Goal: Transaction & Acquisition: Purchase product/service

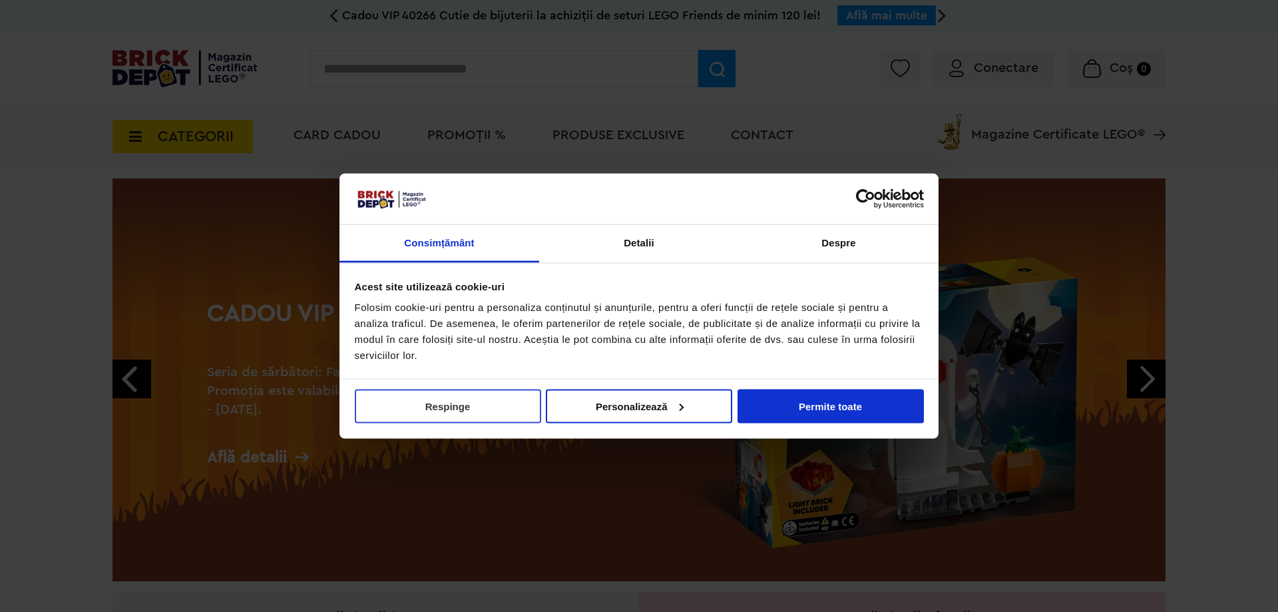
click at [428, 406] on button "Respinge" at bounding box center [448, 406] width 186 height 34
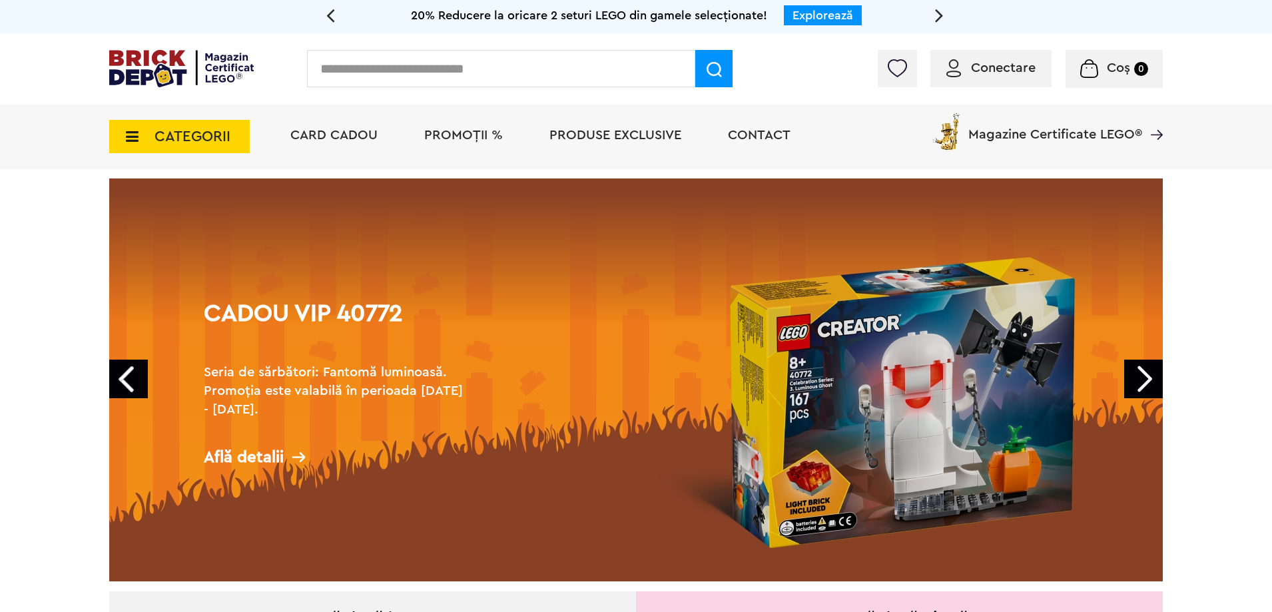
click at [1139, 374] on link "Next" at bounding box center [1143, 379] width 39 height 39
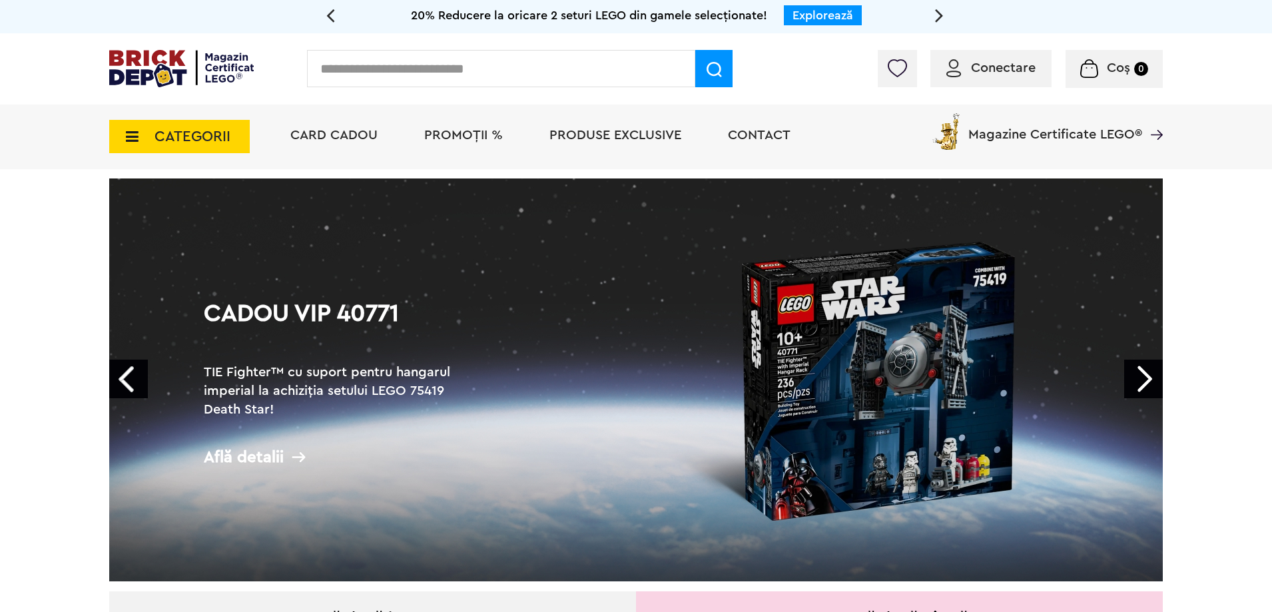
click at [1139, 374] on link "Next" at bounding box center [1143, 379] width 39 height 39
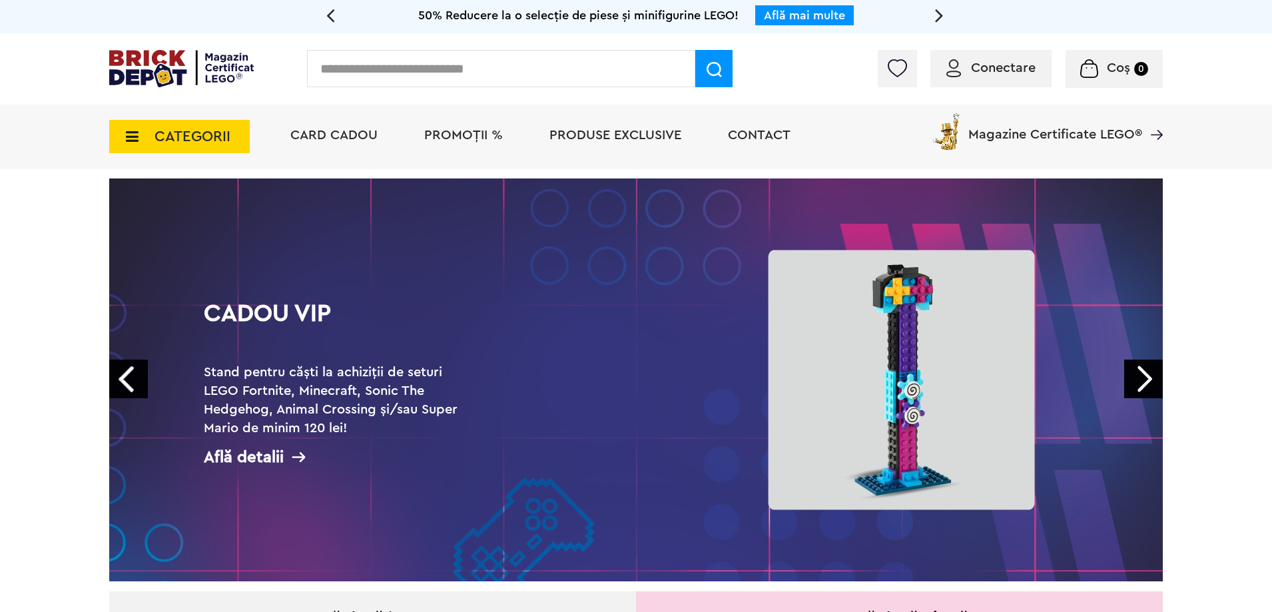
click at [159, 133] on span "CATEGORII" at bounding box center [192, 136] width 76 height 15
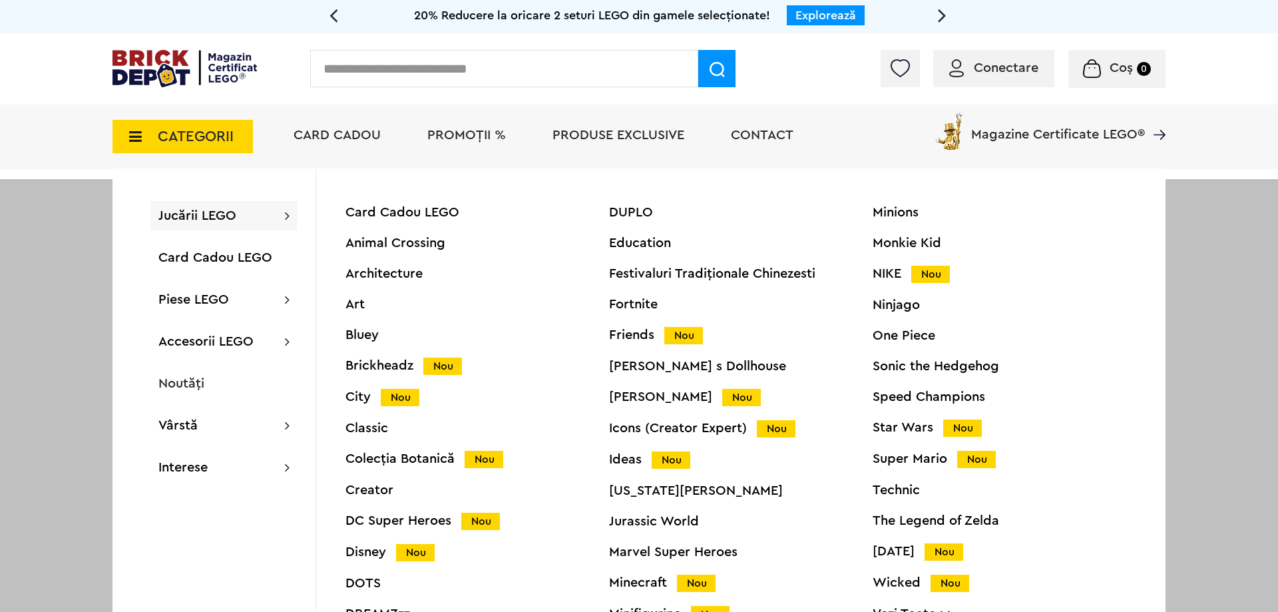
click at [503, 59] on input "text" at bounding box center [504, 68] width 388 height 37
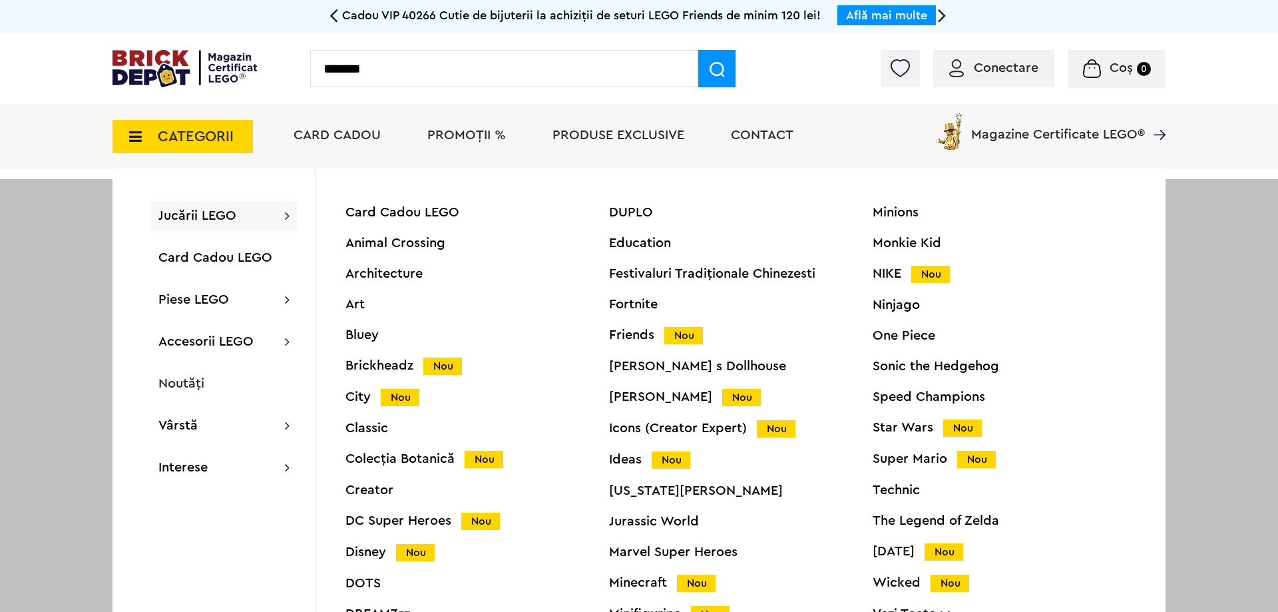
type input "*******"
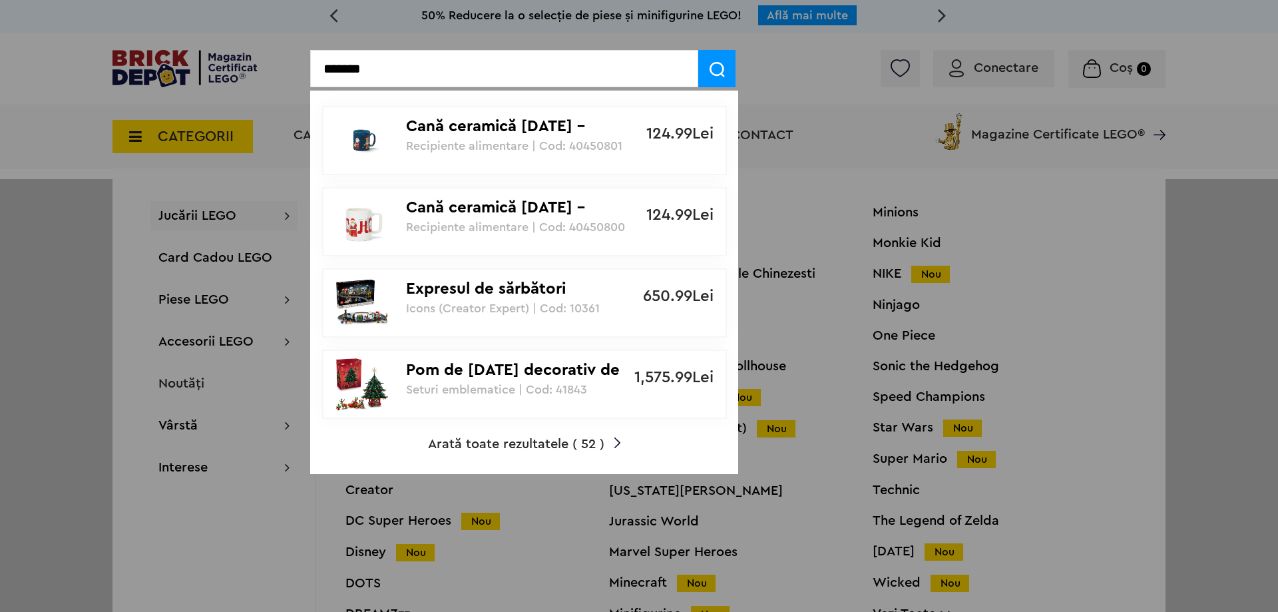
click at [708, 73] on span at bounding box center [716, 68] width 37 height 37
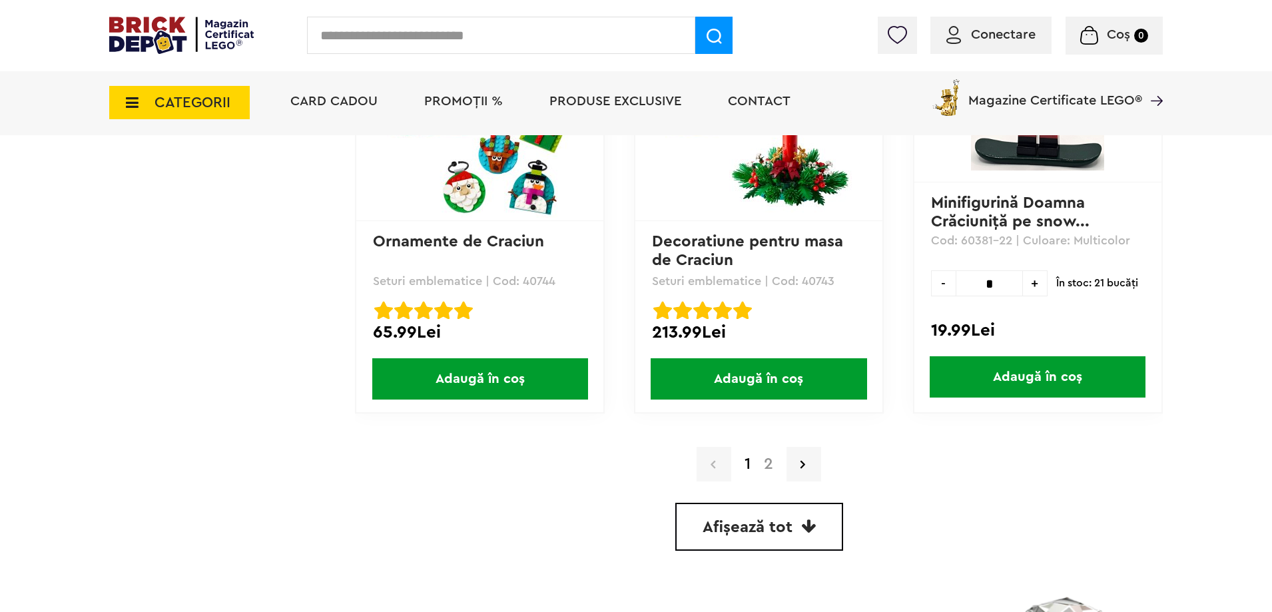
scroll to position [3662, 0]
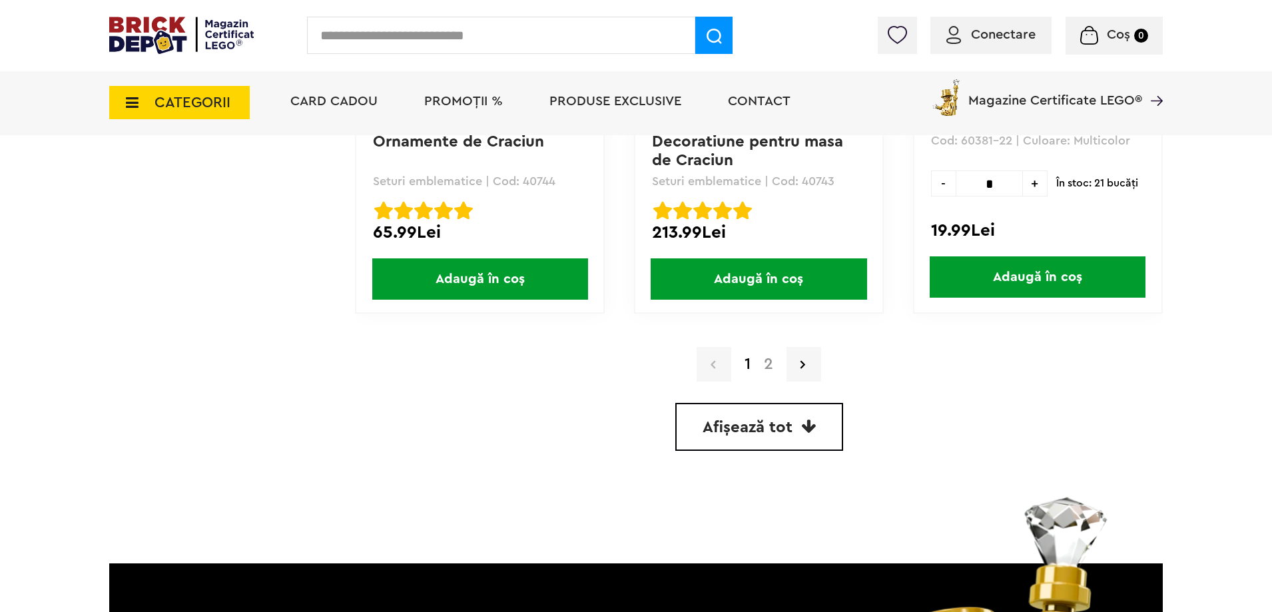
click at [766, 364] on link "2" at bounding box center [768, 364] width 23 height 16
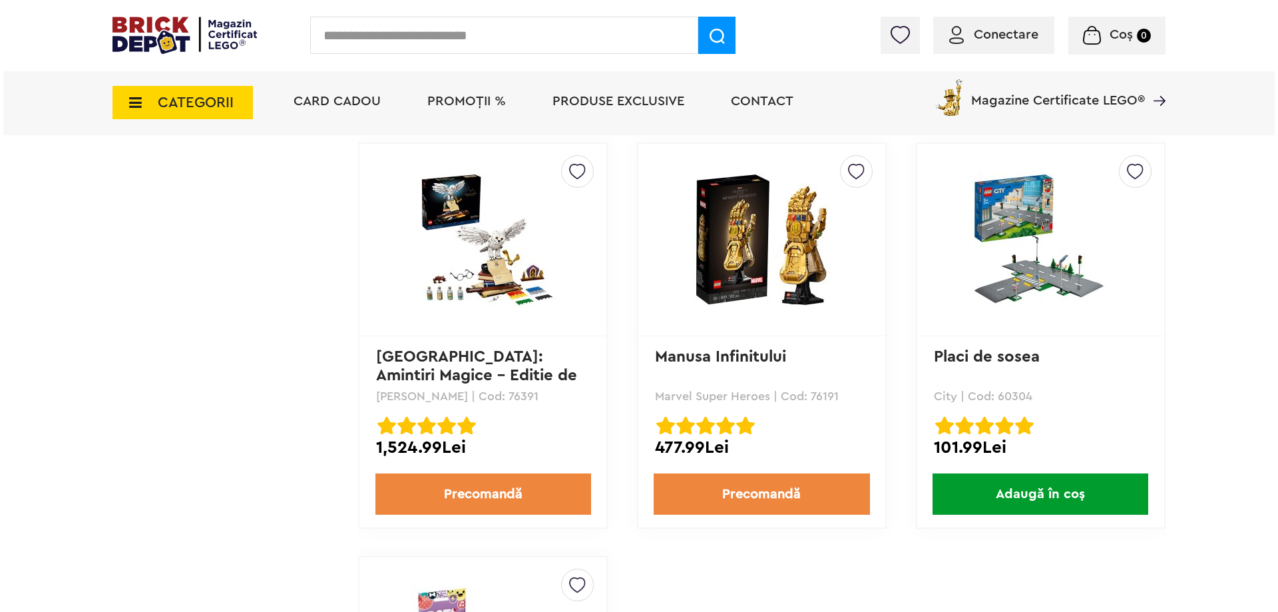
scroll to position [3030, 0]
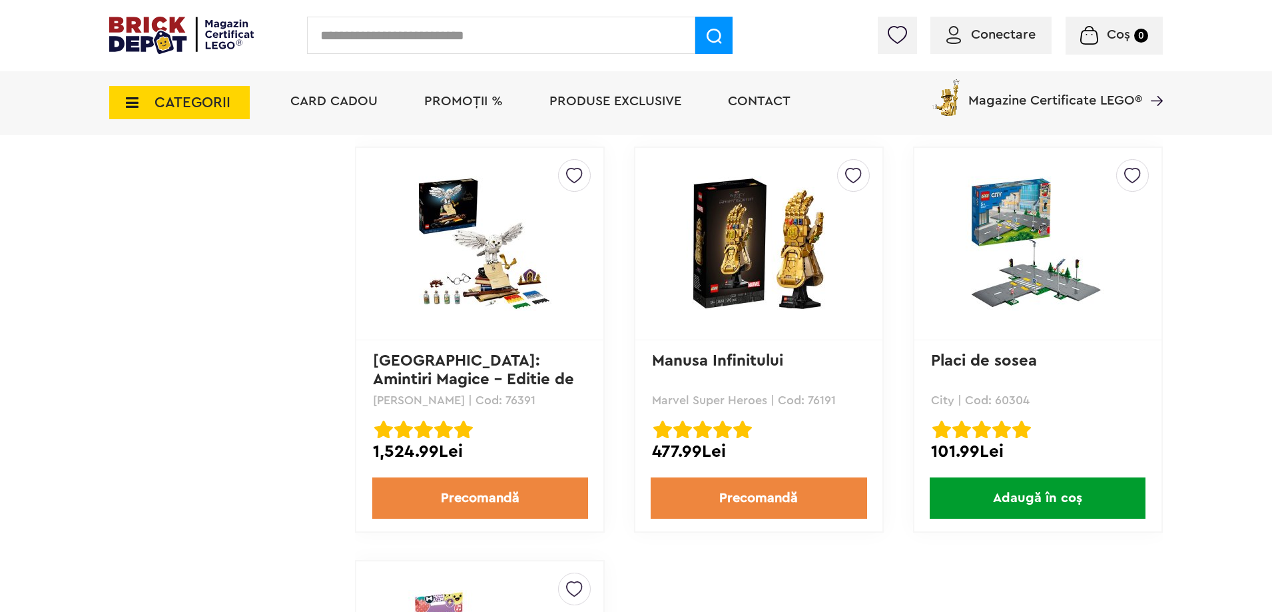
click at [570, 19] on input "text" at bounding box center [501, 35] width 388 height 37
type input "*****"
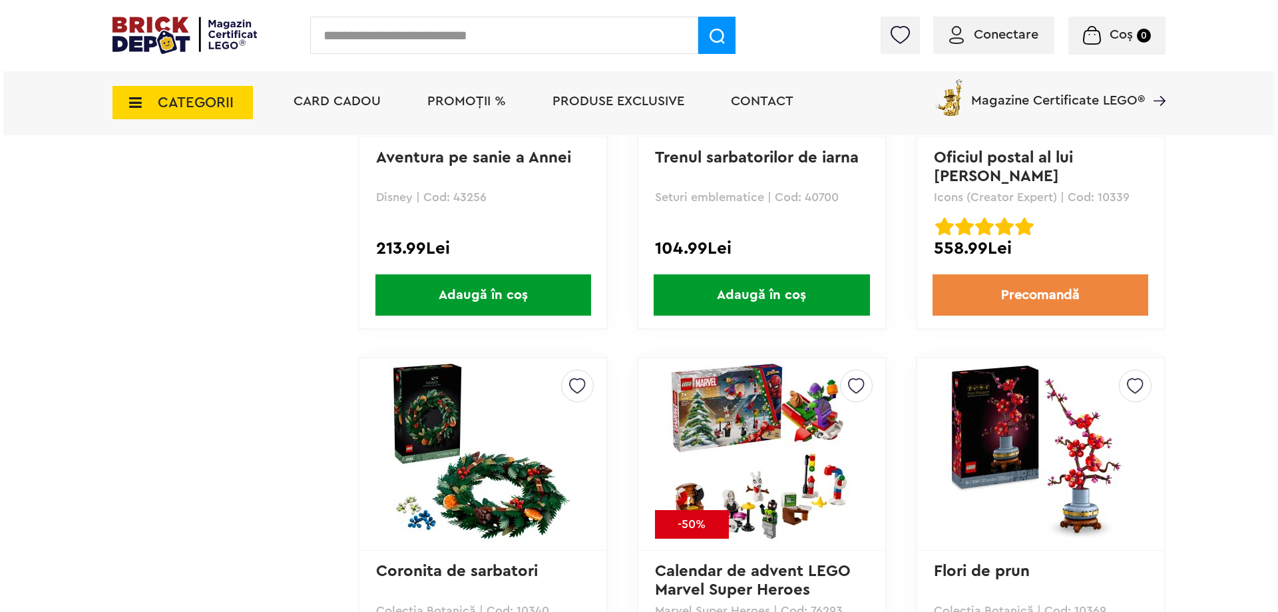
scroll to position [1032, 0]
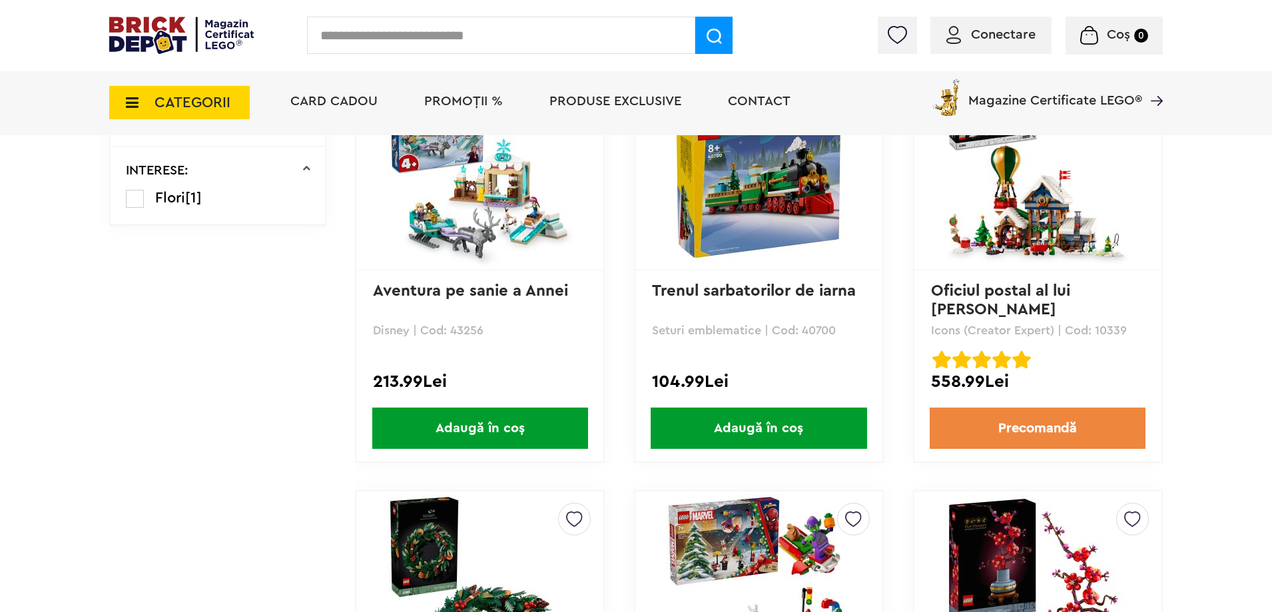
click at [415, 39] on input "text" at bounding box center [501, 35] width 388 height 37
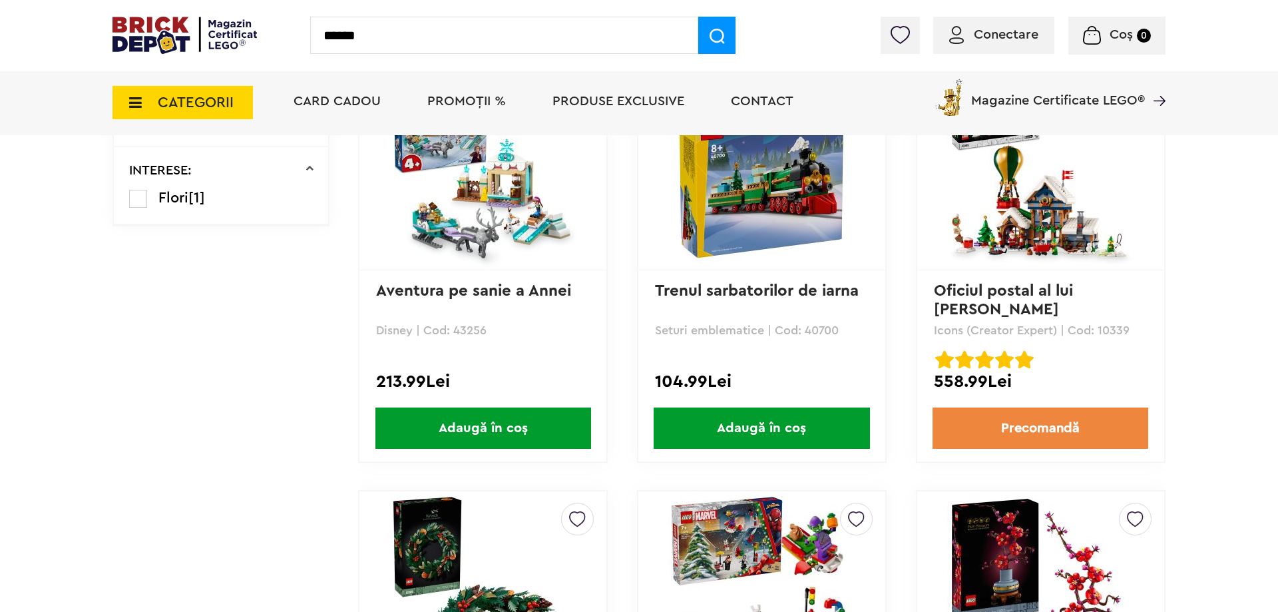
type input "******"
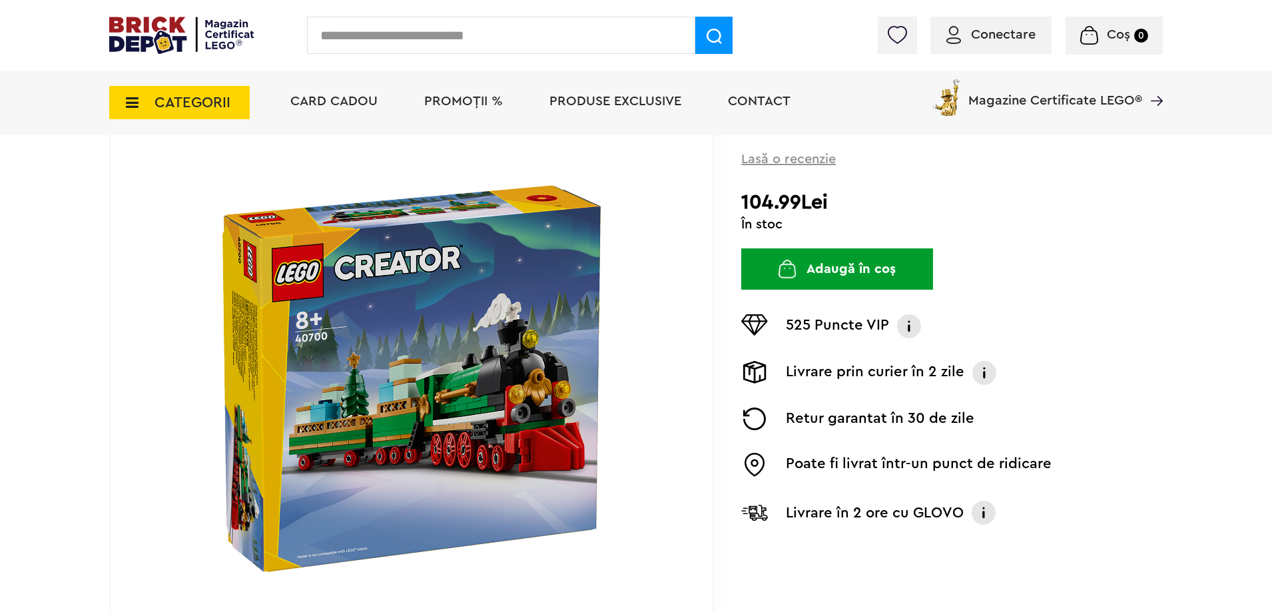
scroll to position [133, 0]
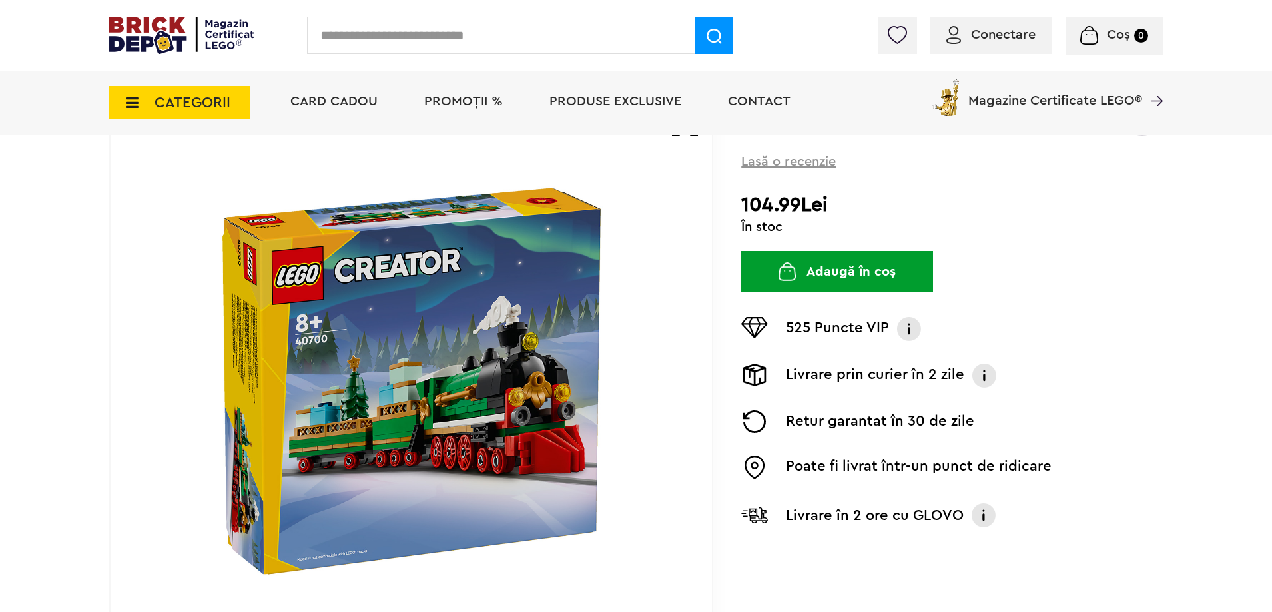
click at [535, 384] on img at bounding box center [411, 380] width 429 height 429
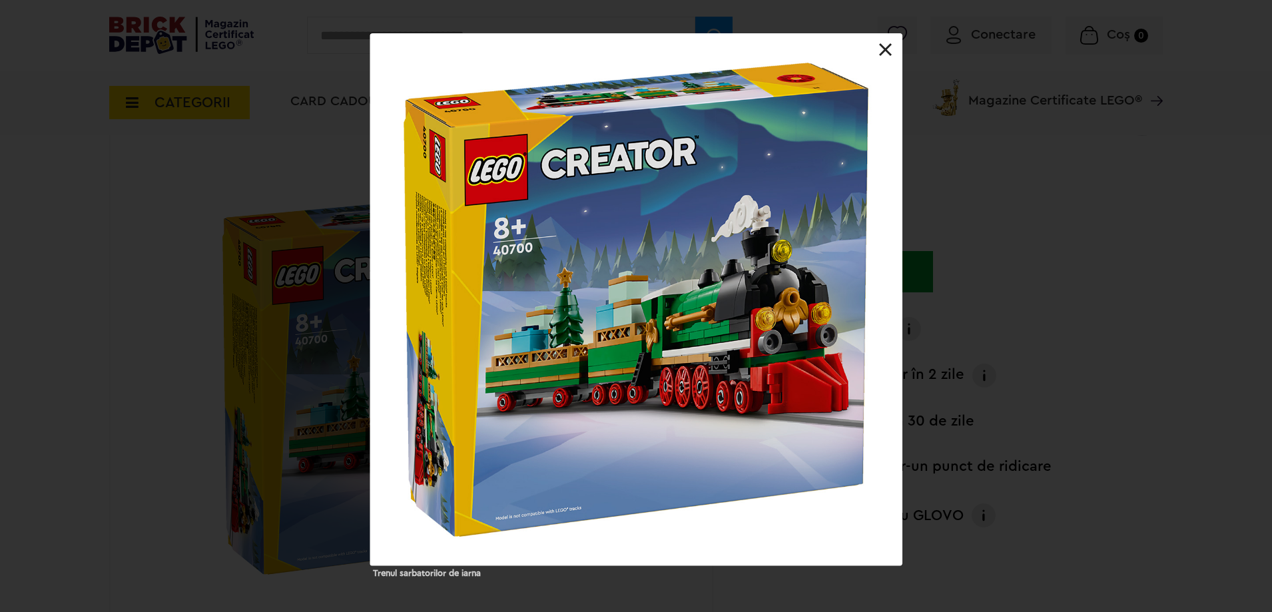
click at [888, 44] on link at bounding box center [885, 49] width 13 height 13
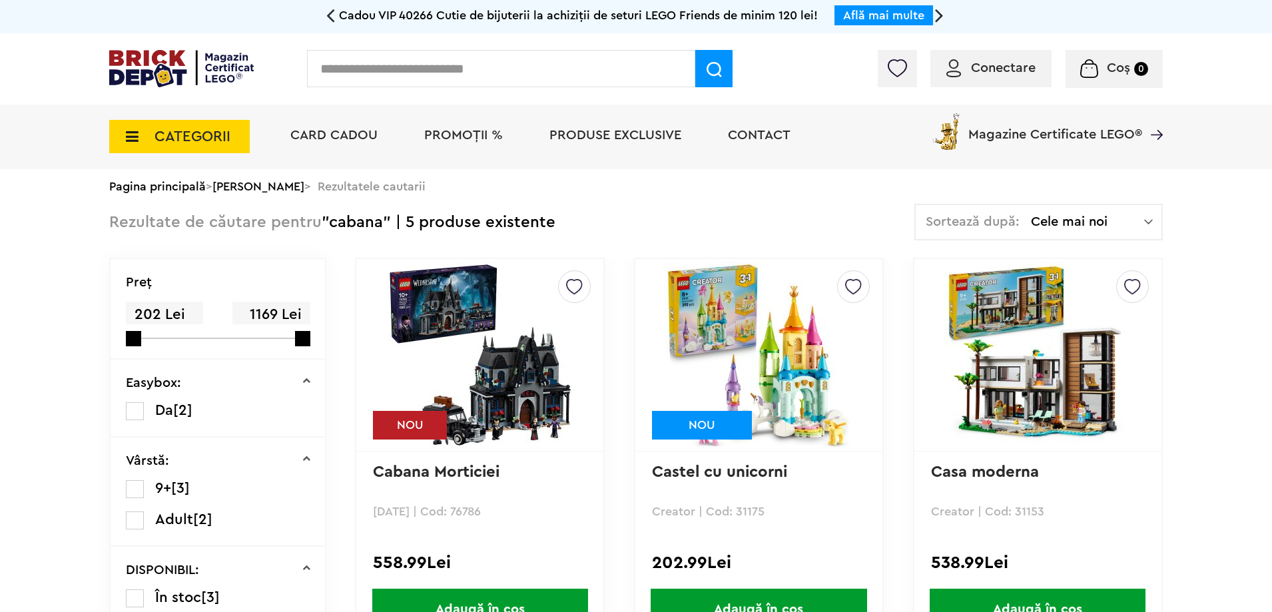
click at [445, 64] on input "text" at bounding box center [501, 68] width 388 height 37
type input "***"
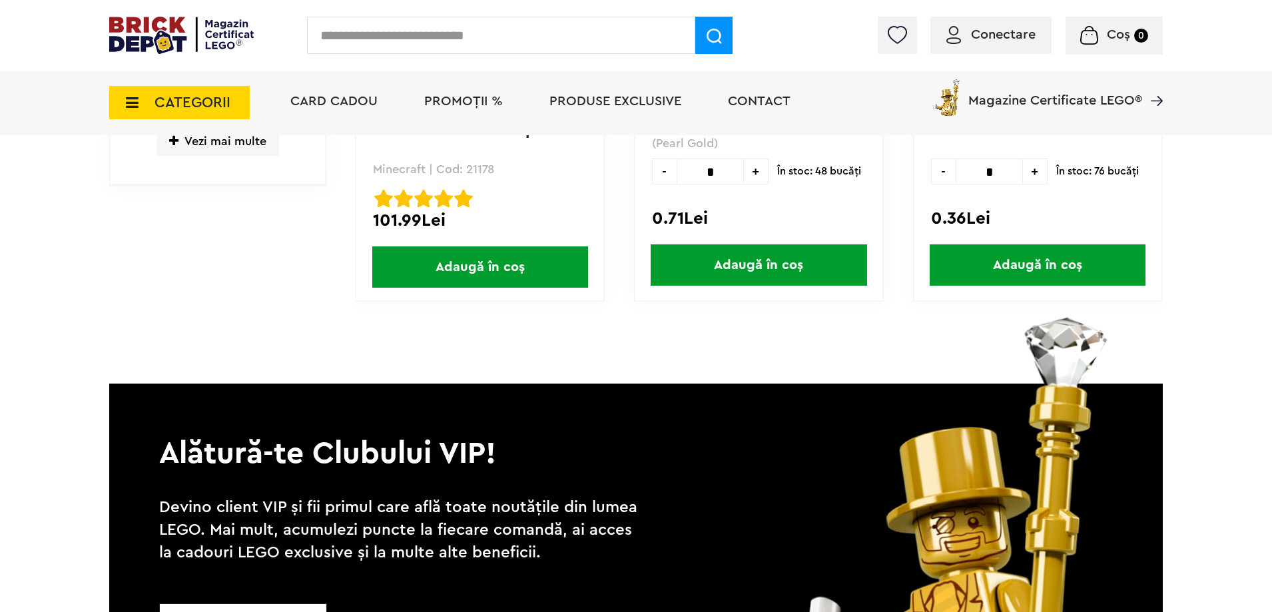
scroll to position [1199, 0]
